Goal: Task Accomplishment & Management: Use online tool/utility

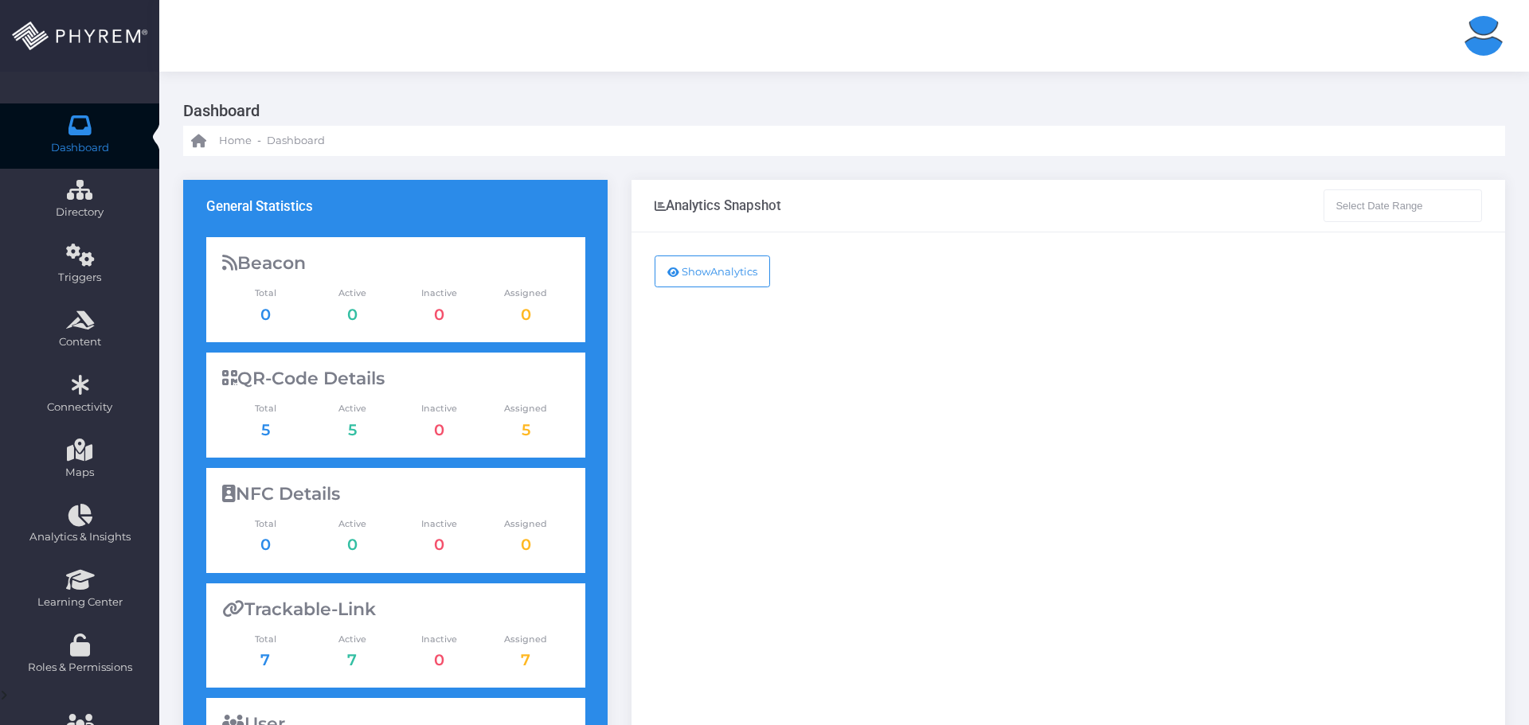
type input "08-09-2025 - 08-10-2025"
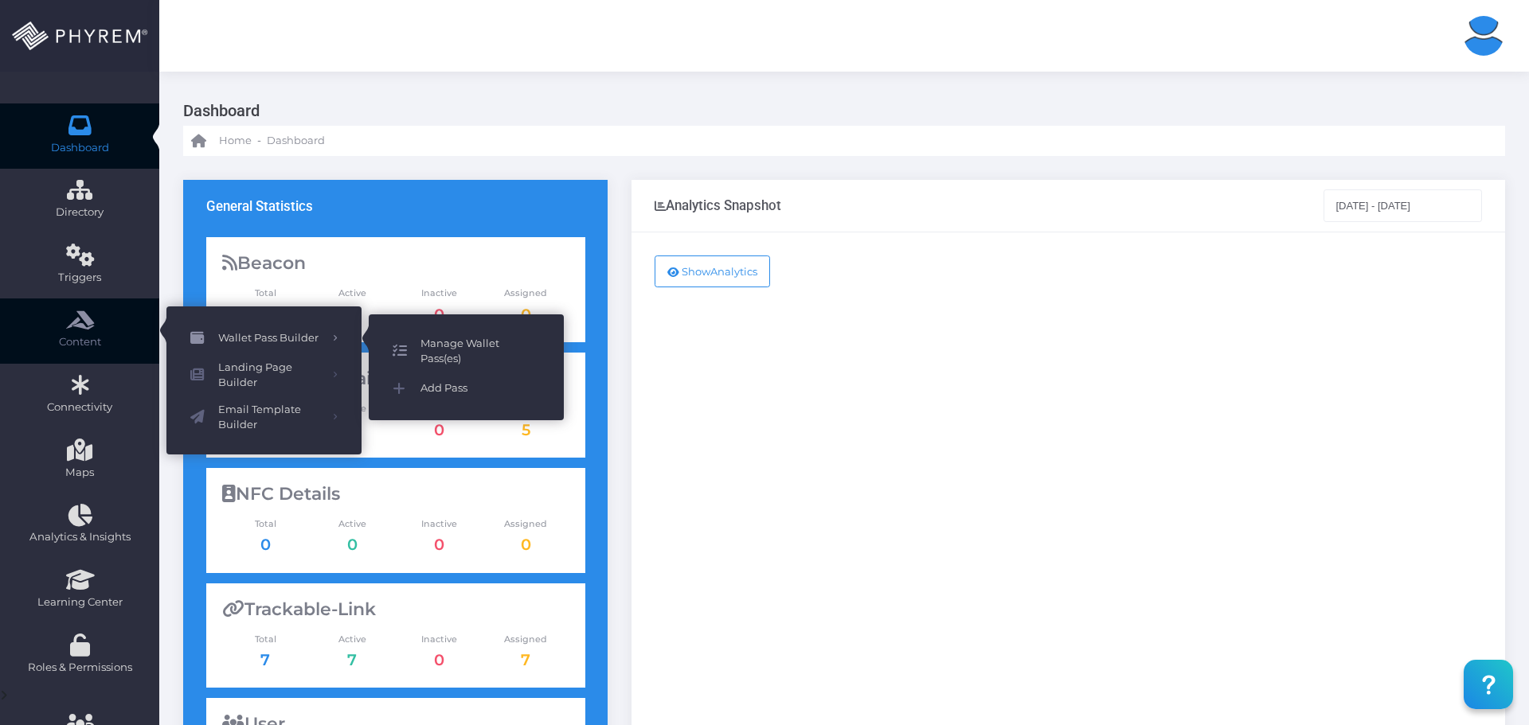
click at [448, 341] on span "Manage Wallet Pass(es)" at bounding box center [479, 351] width 119 height 31
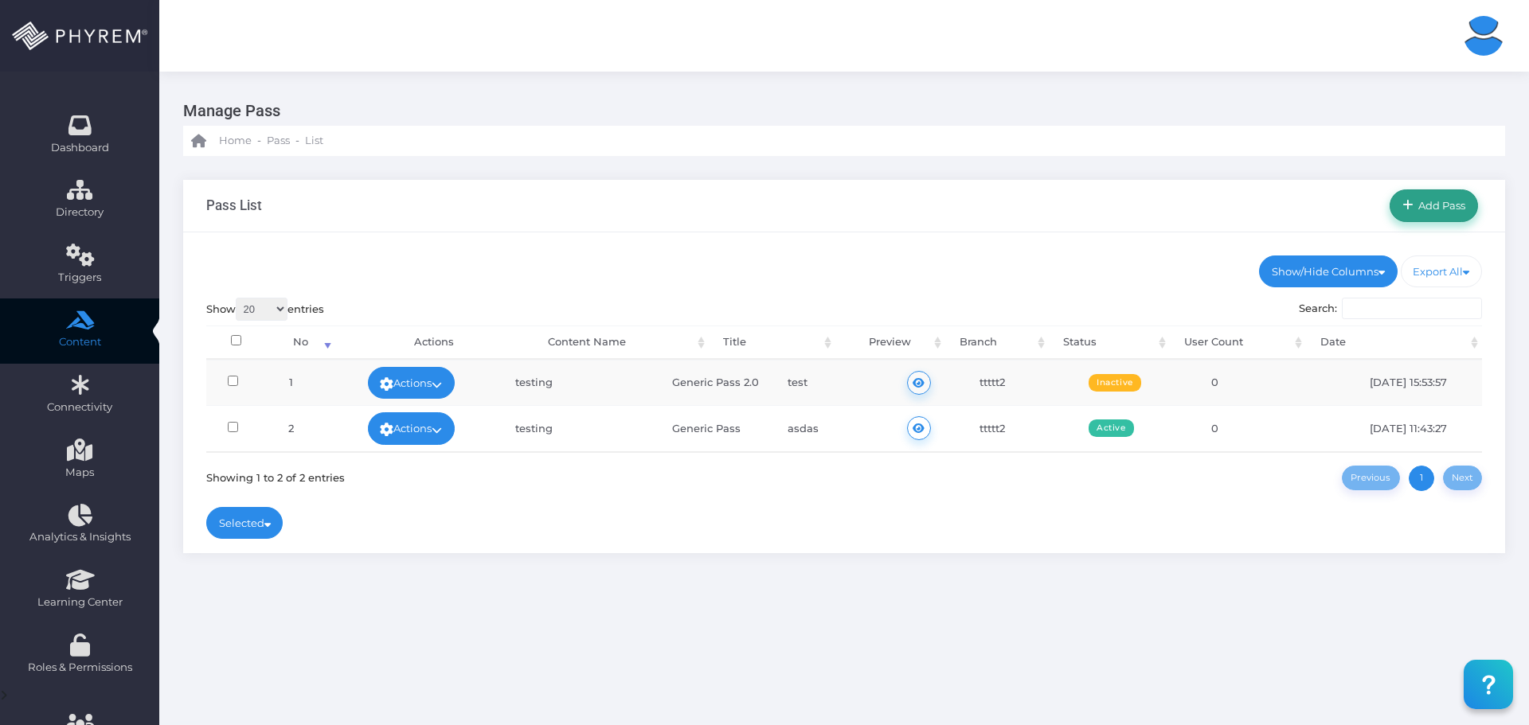
click at [1445, 213] on link "Add Pass" at bounding box center [1434, 206] width 88 height 32
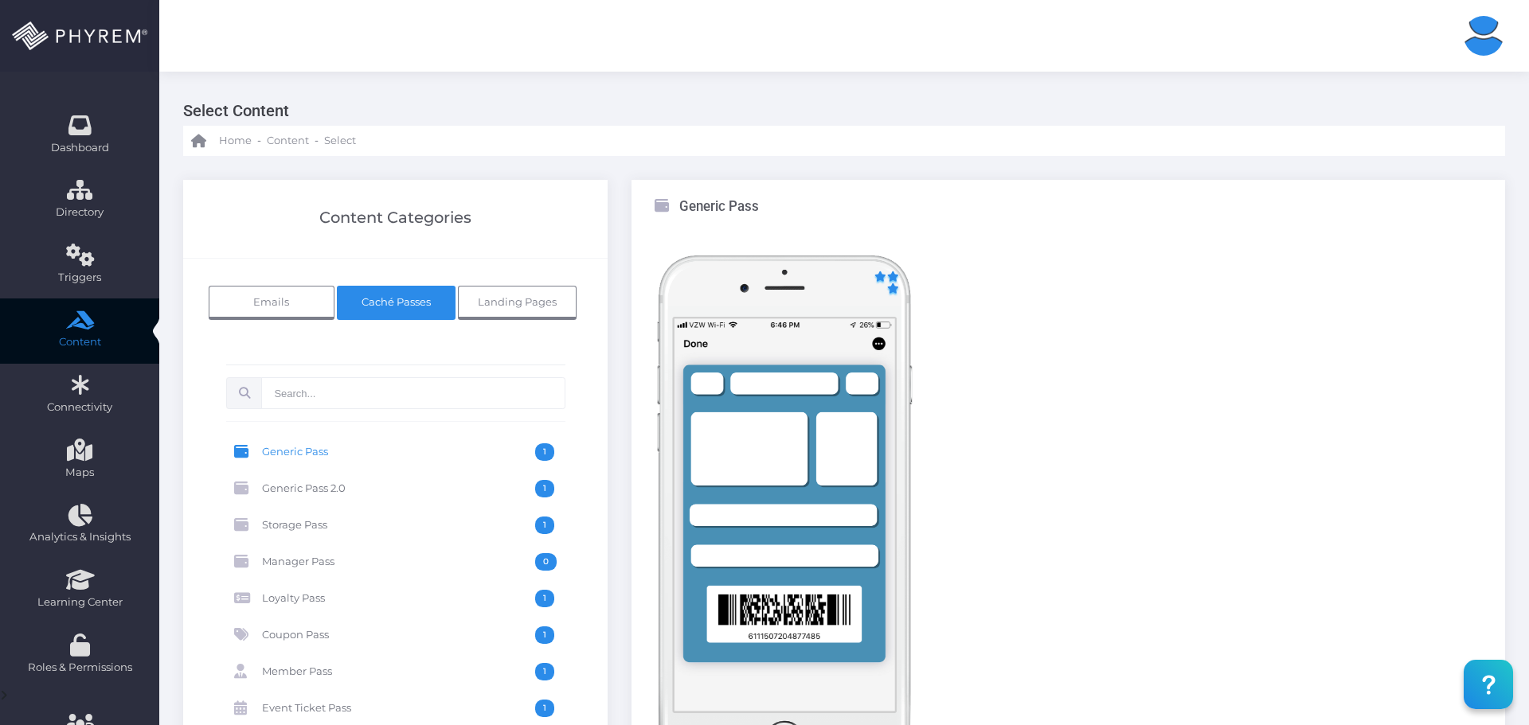
click at [358, 601] on span "Loyalty Pass" at bounding box center [398, 599] width 273 height 18
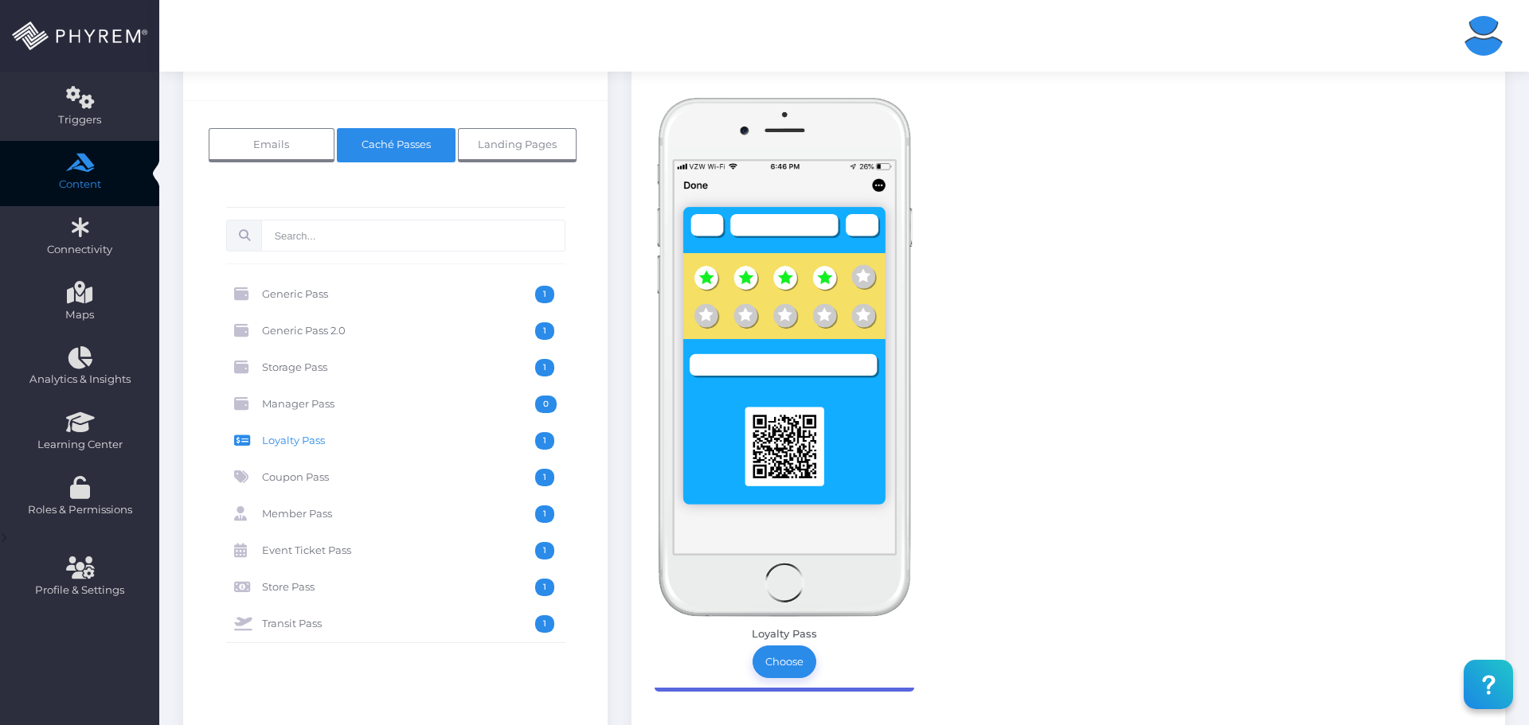
scroll to position [159, 0]
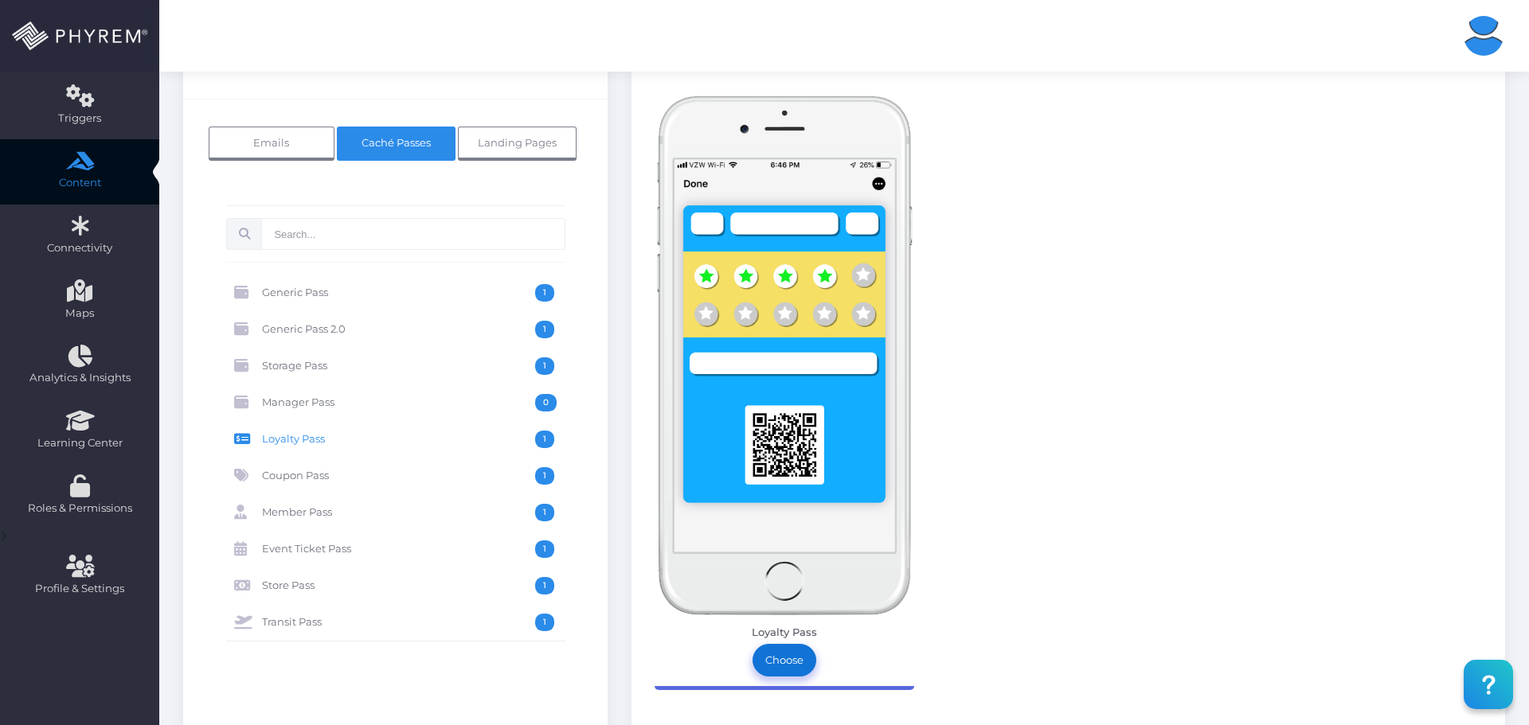
click at [789, 656] on link "Choose" at bounding box center [785, 660] width 64 height 32
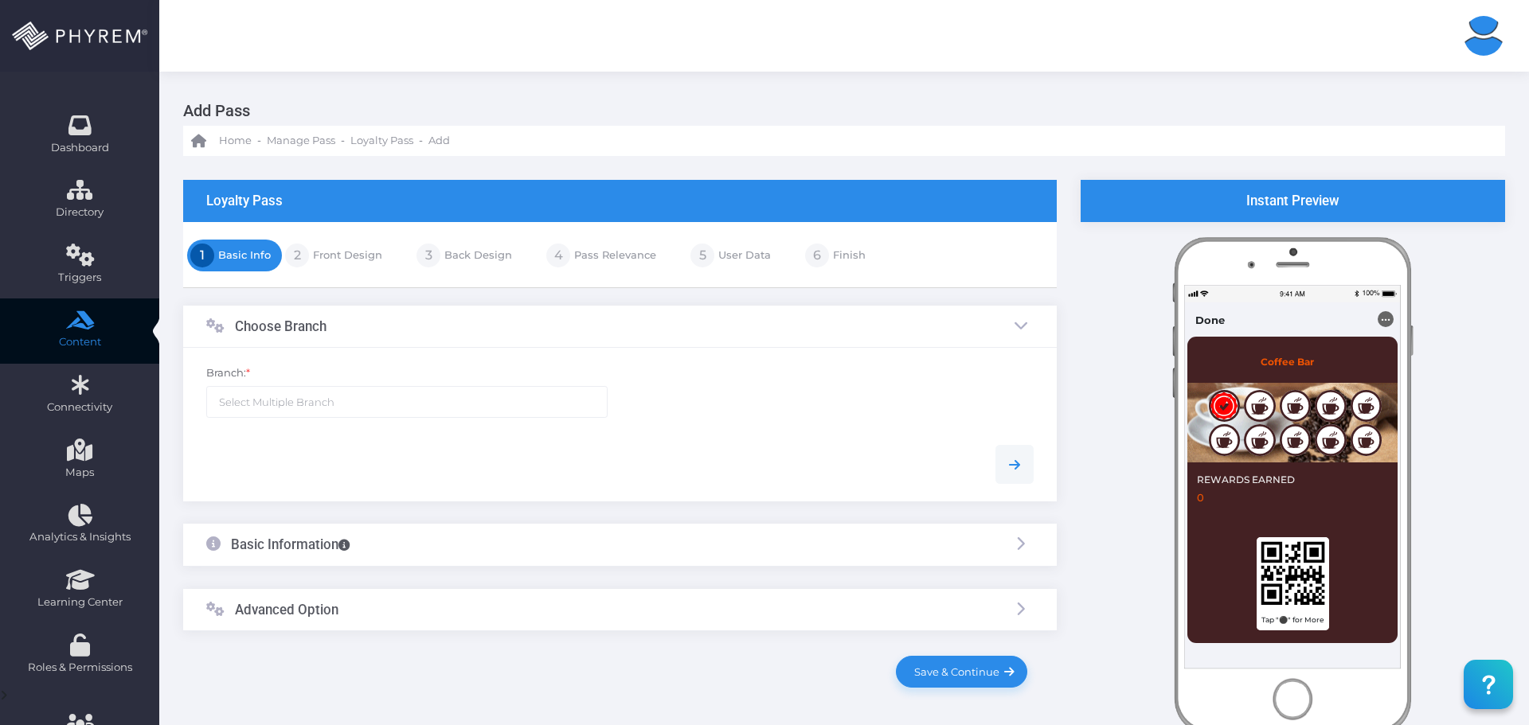
click at [526, 428] on div "Branch: *" at bounding box center [407, 400] width 426 height 68
click at [523, 397] on ul at bounding box center [407, 402] width 401 height 30
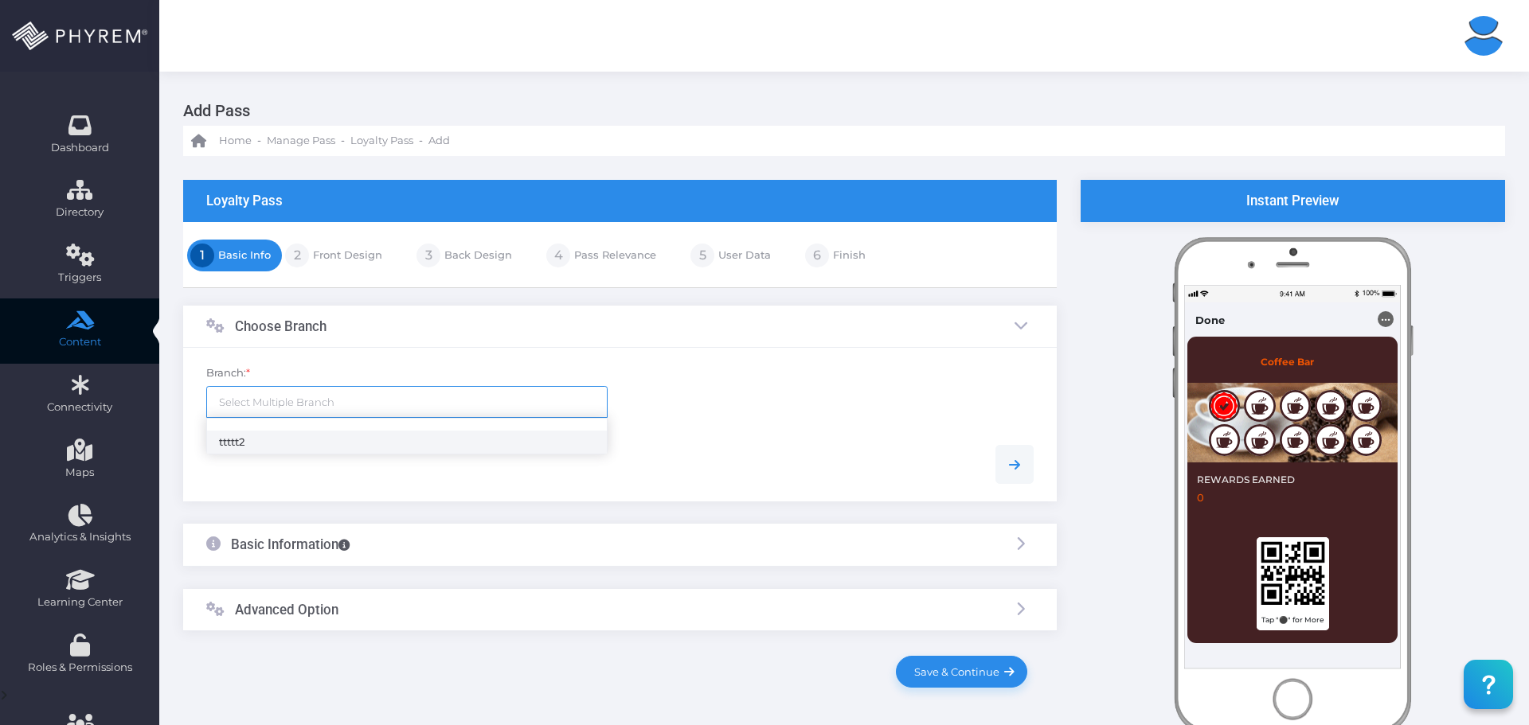
select select "121"
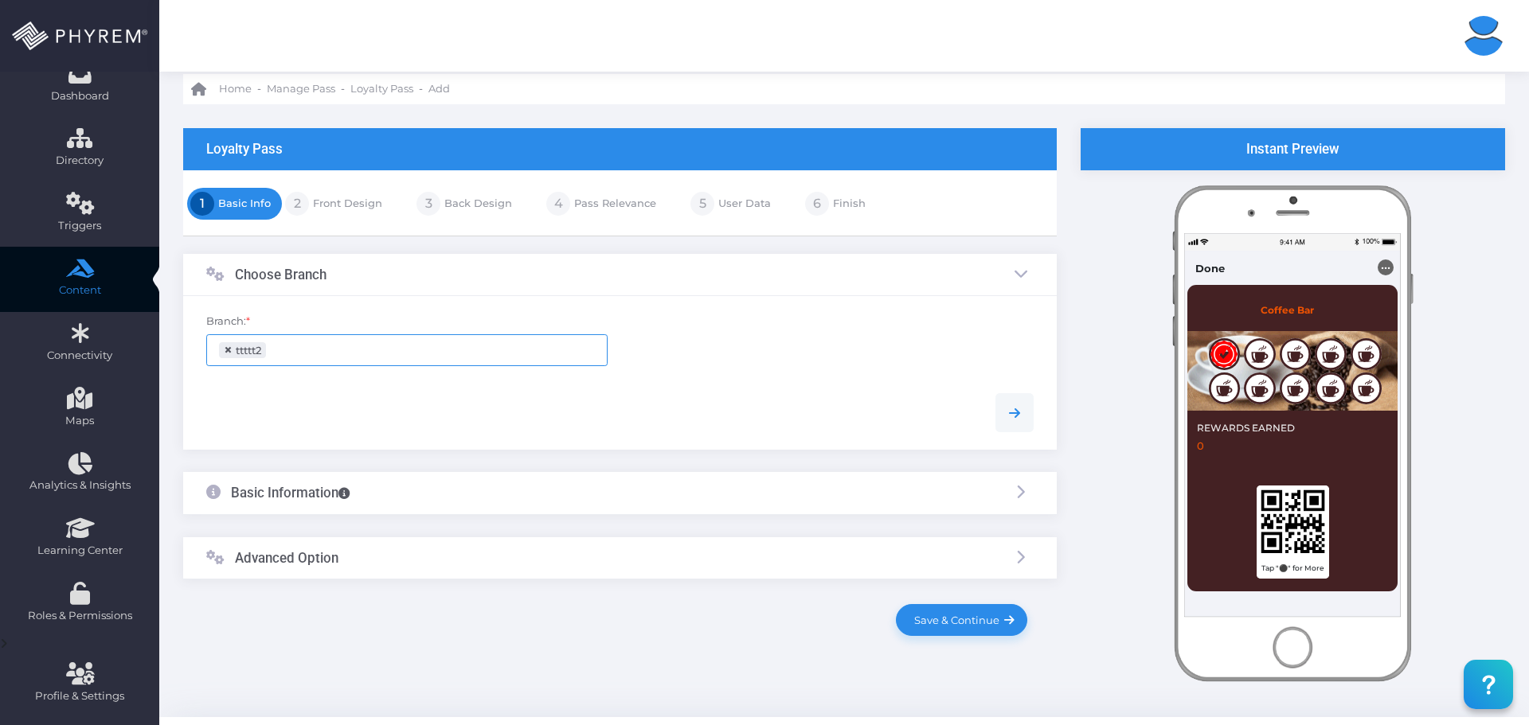
scroll to position [92, 0]
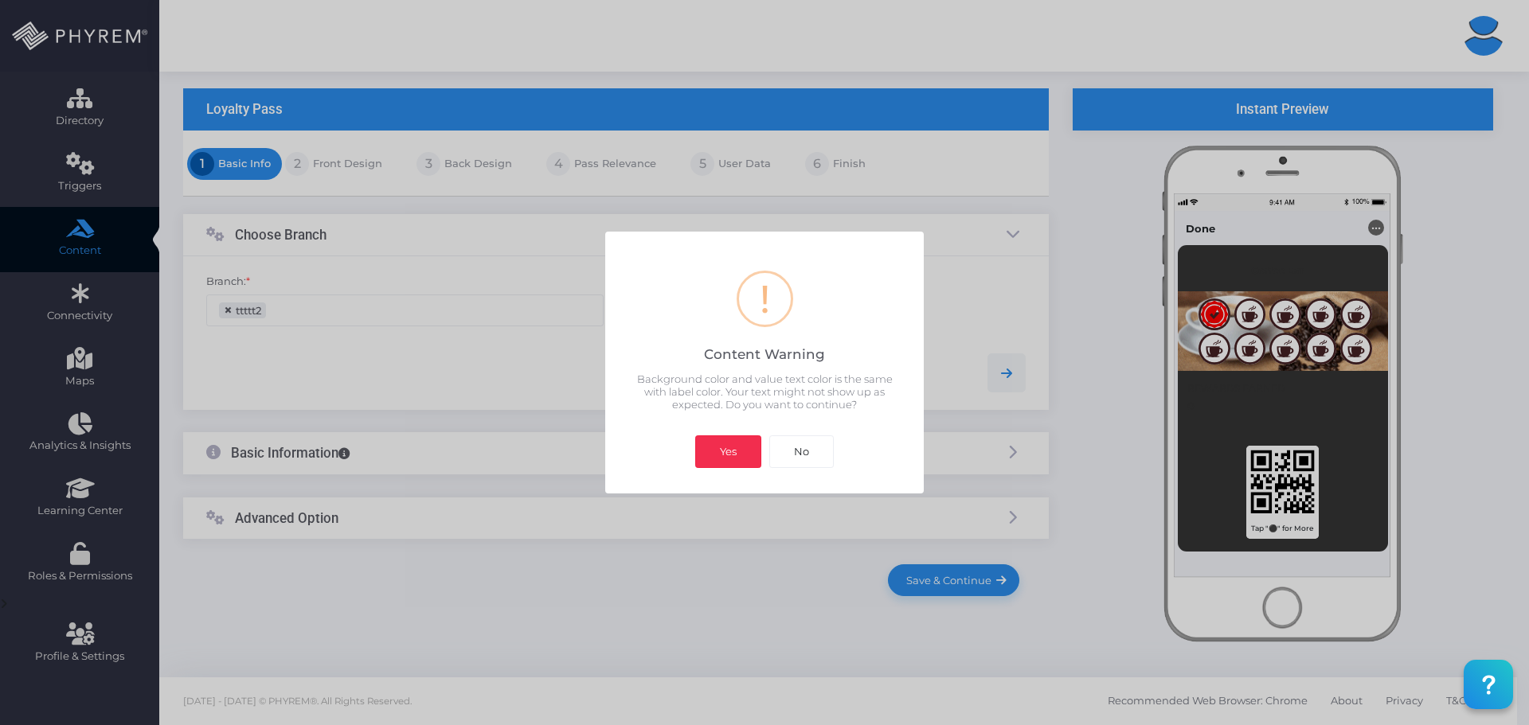
click at [727, 455] on button "Yes" at bounding box center [728, 452] width 66 height 32
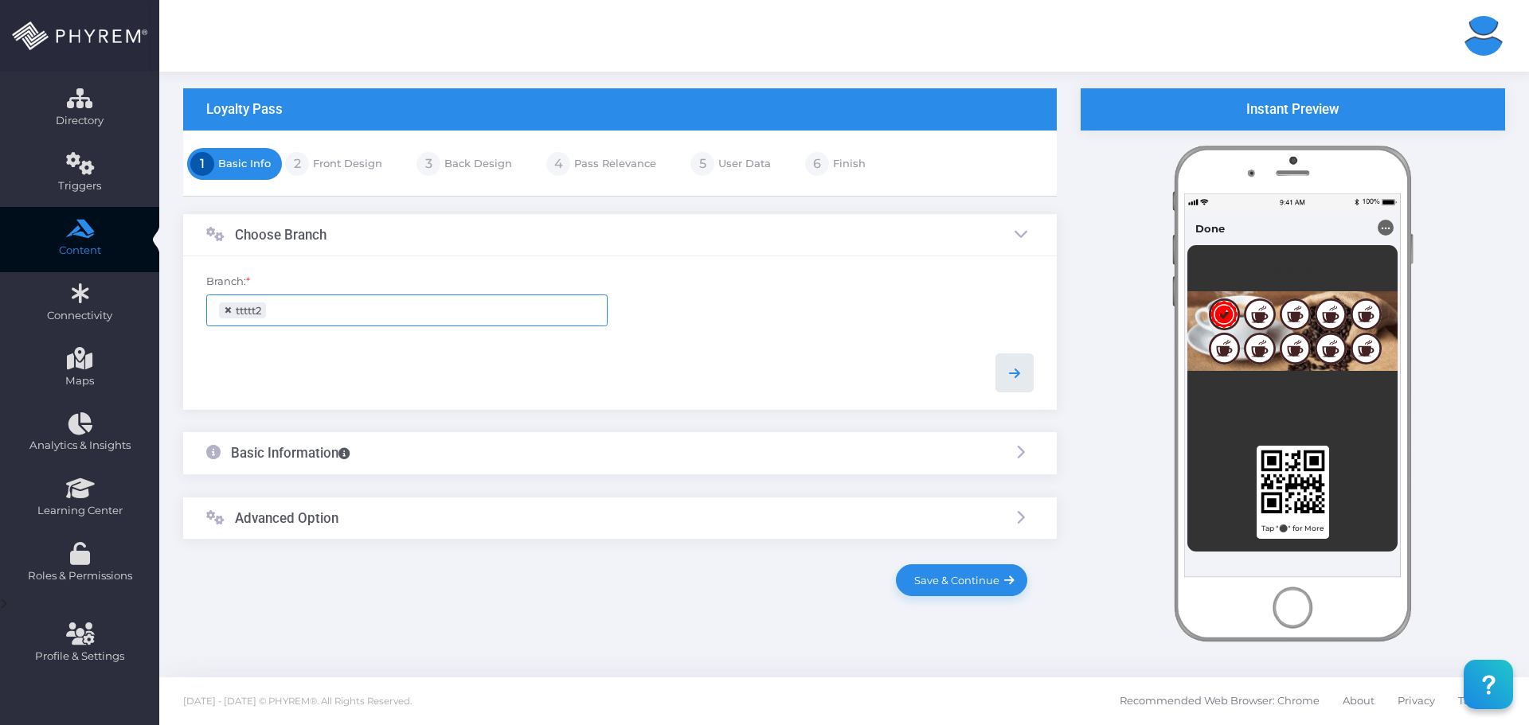
click at [1001, 370] on link at bounding box center [1014, 373] width 38 height 38
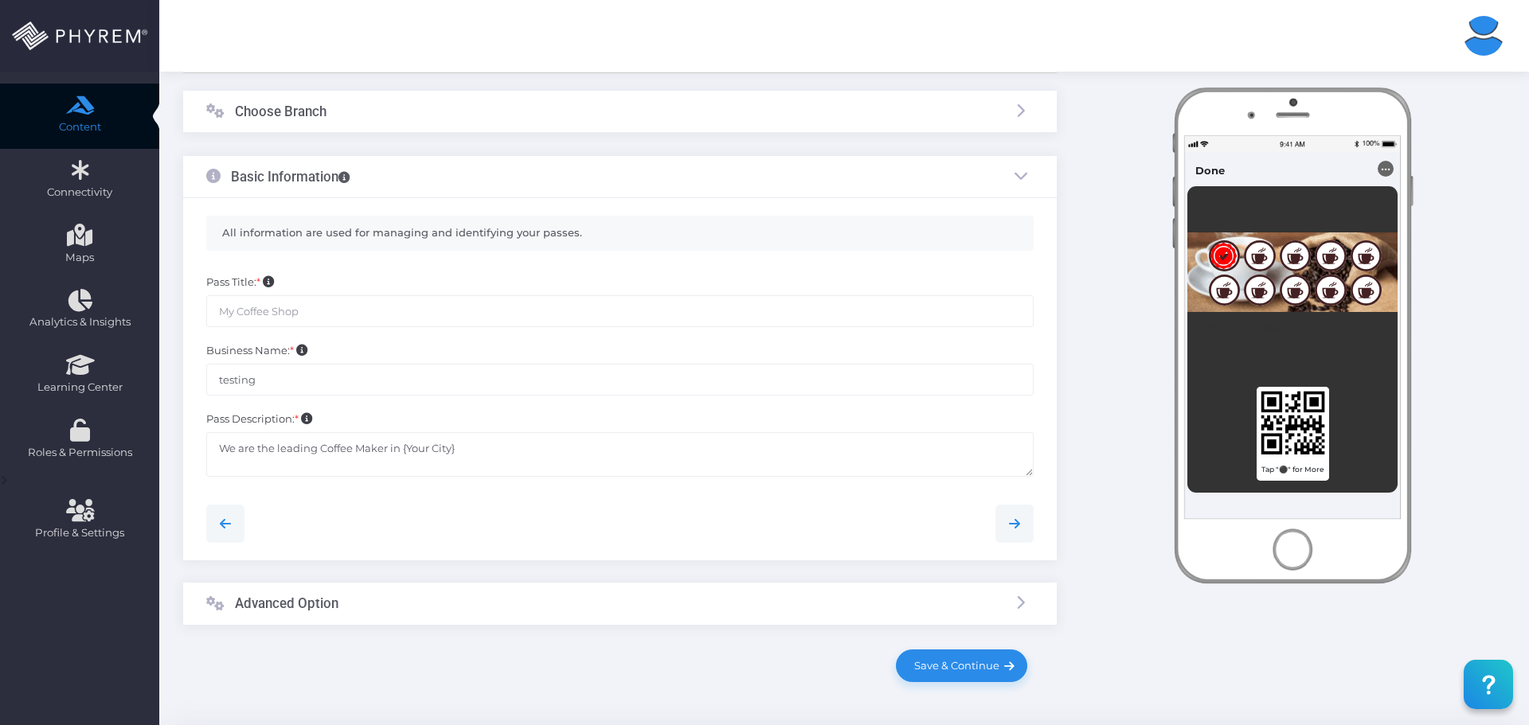
scroll to position [251, 0]
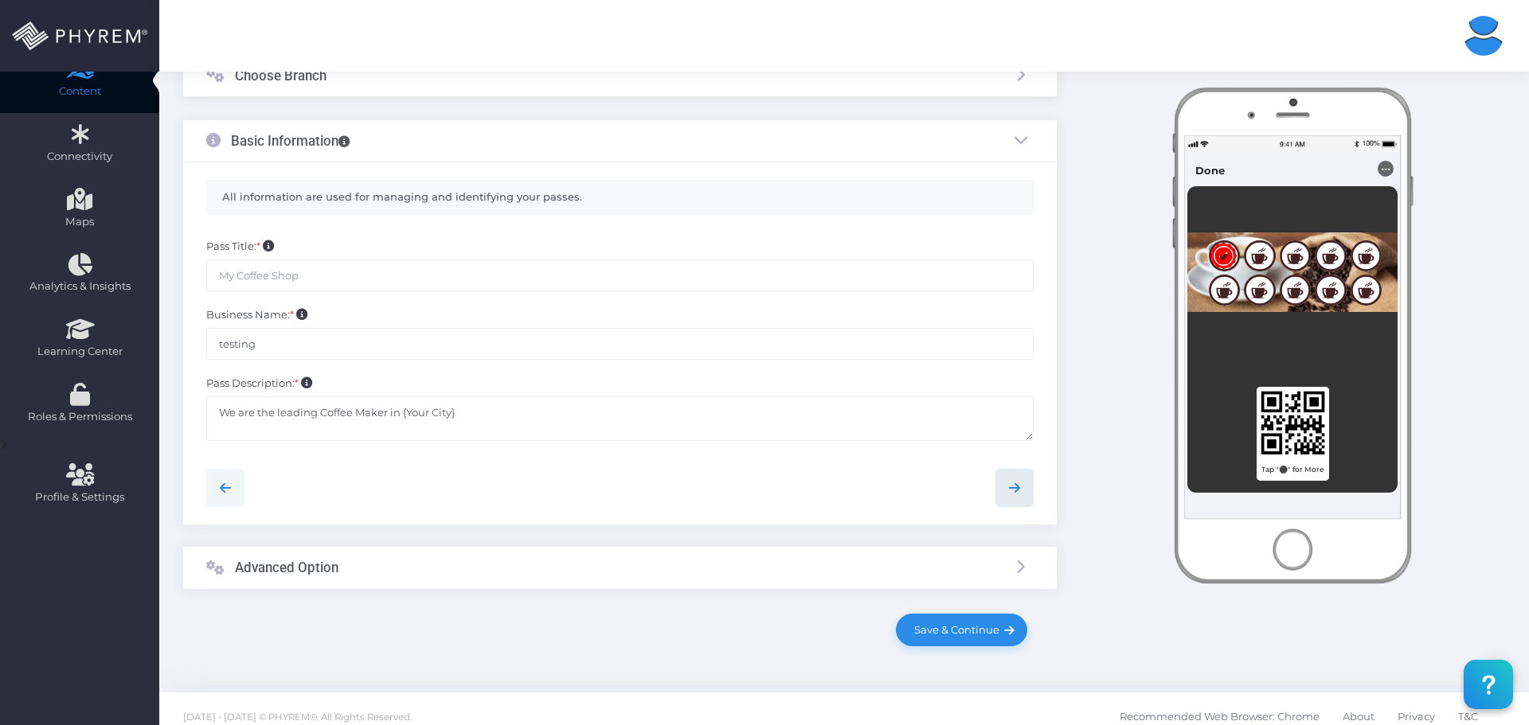
click at [1018, 487] on icon at bounding box center [1014, 488] width 19 height 19
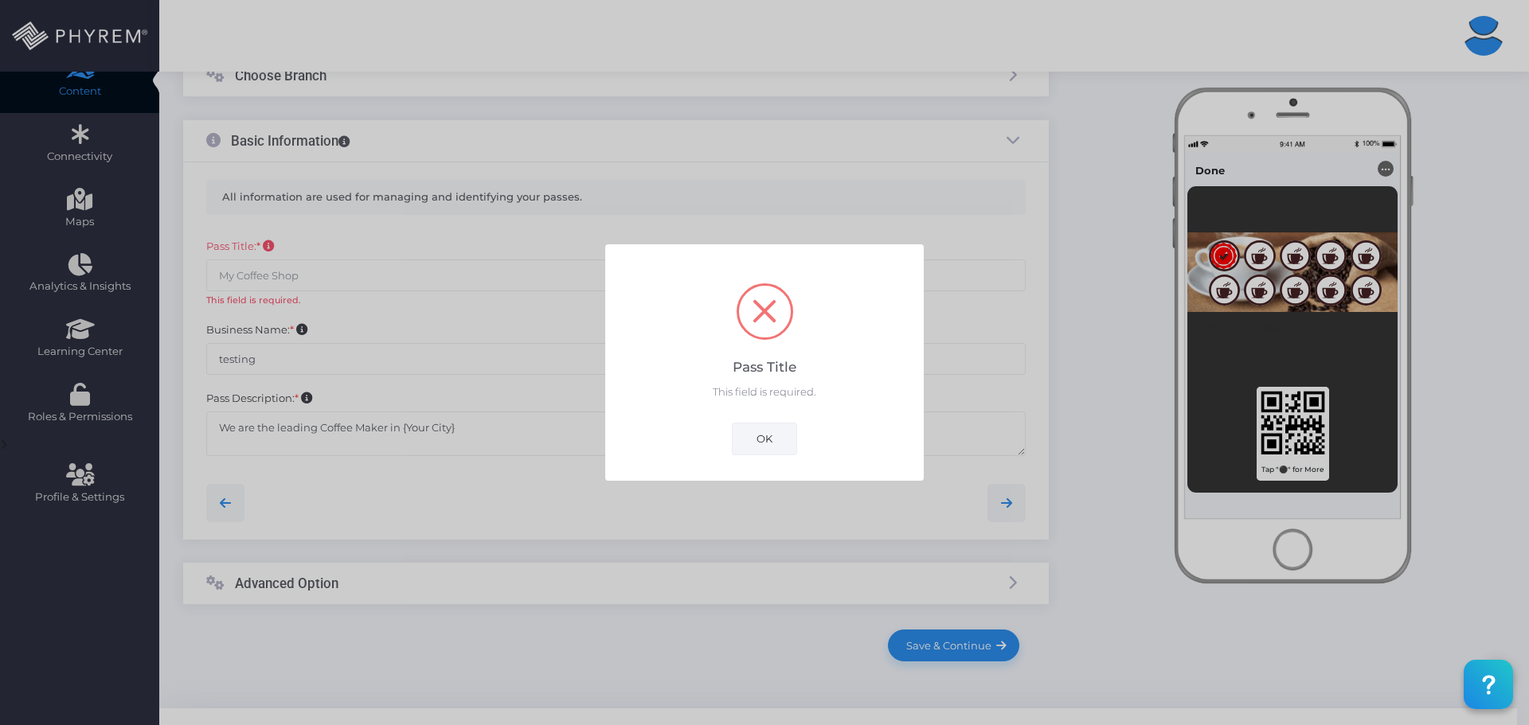
click at [788, 448] on button "OK" at bounding box center [764, 439] width 65 height 32
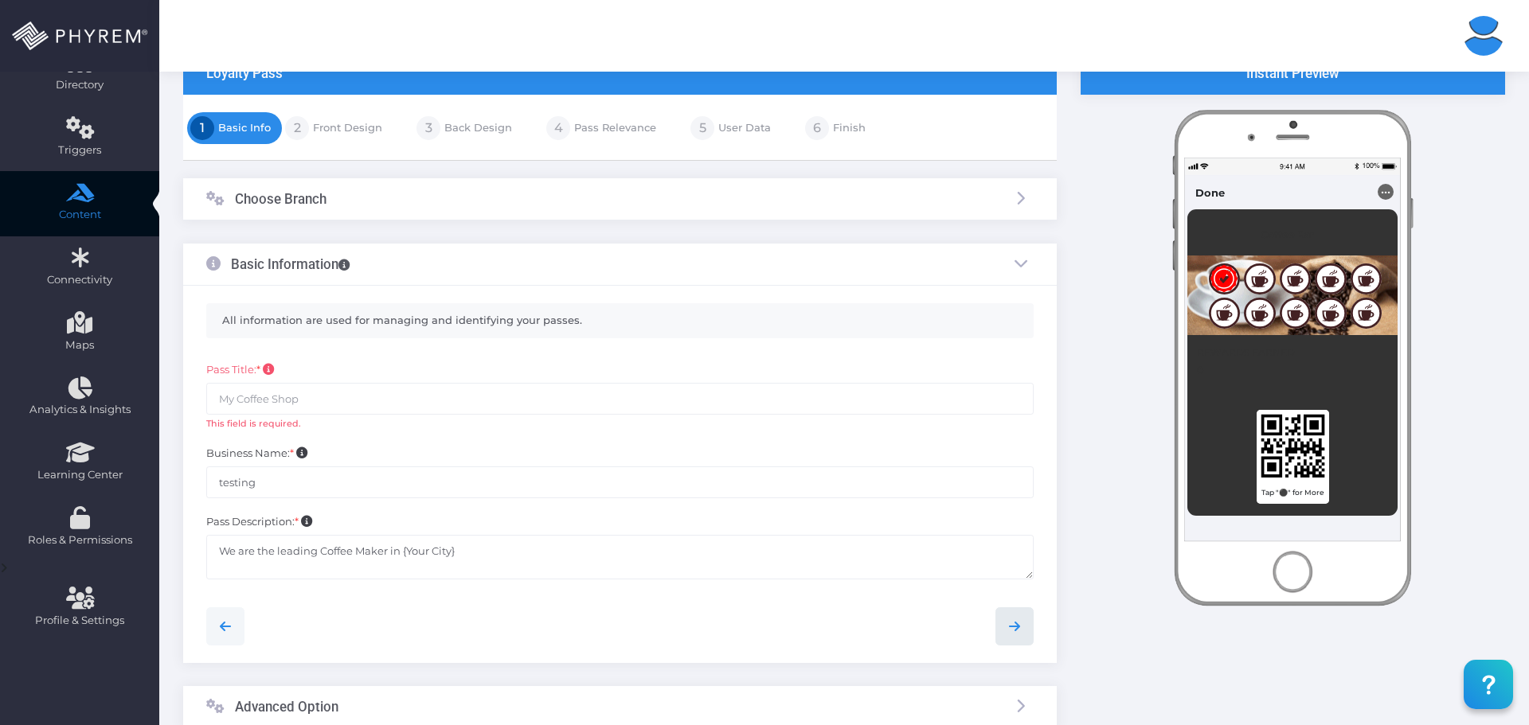
scroll to position [127, 0]
click at [363, 403] on input "text" at bounding box center [619, 400] width 827 height 32
